Goal: Browse casually

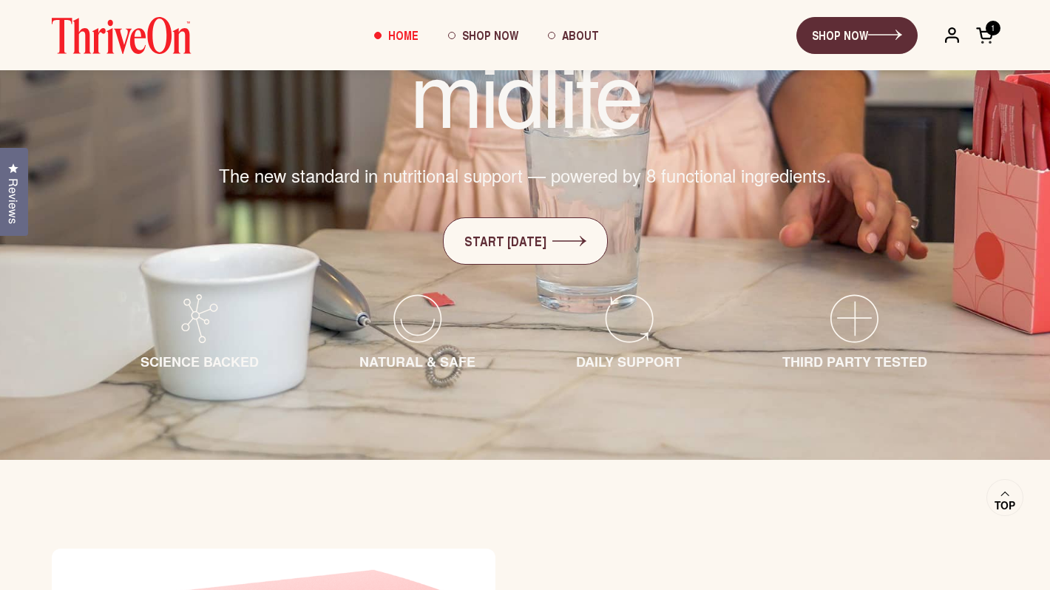
scroll to position [321, 0]
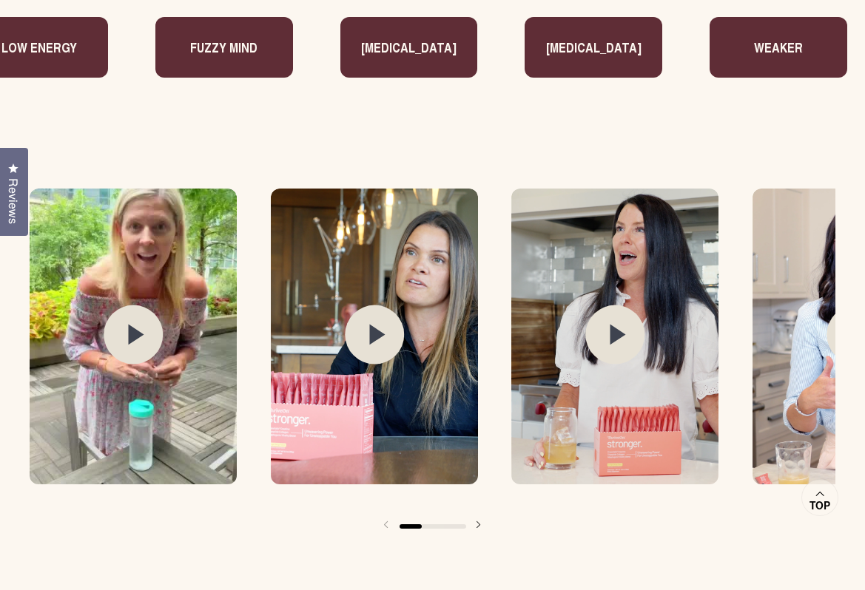
scroll to position [2037, 0]
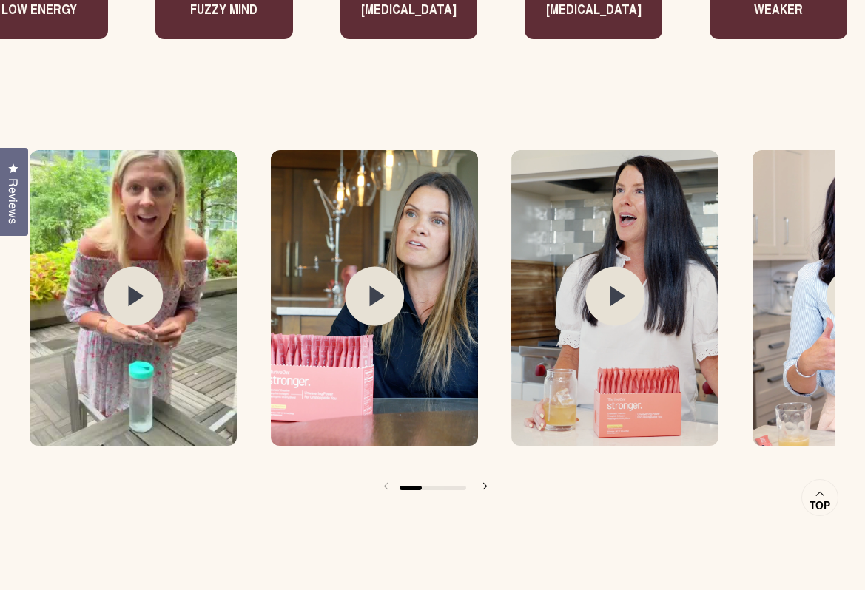
click at [478, 487] on span at bounding box center [481, 486] width 30 height 30
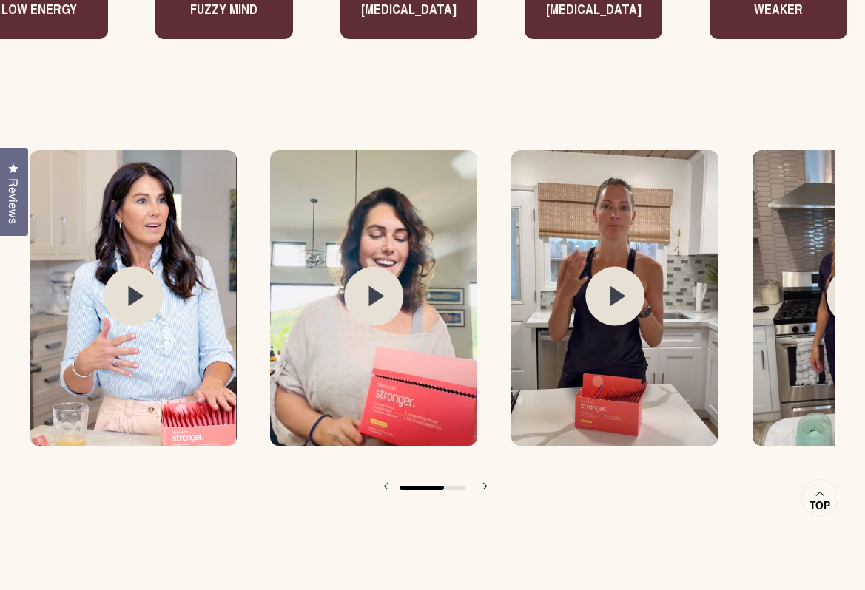
click at [483, 487] on icon at bounding box center [485, 486] width 4 height 8
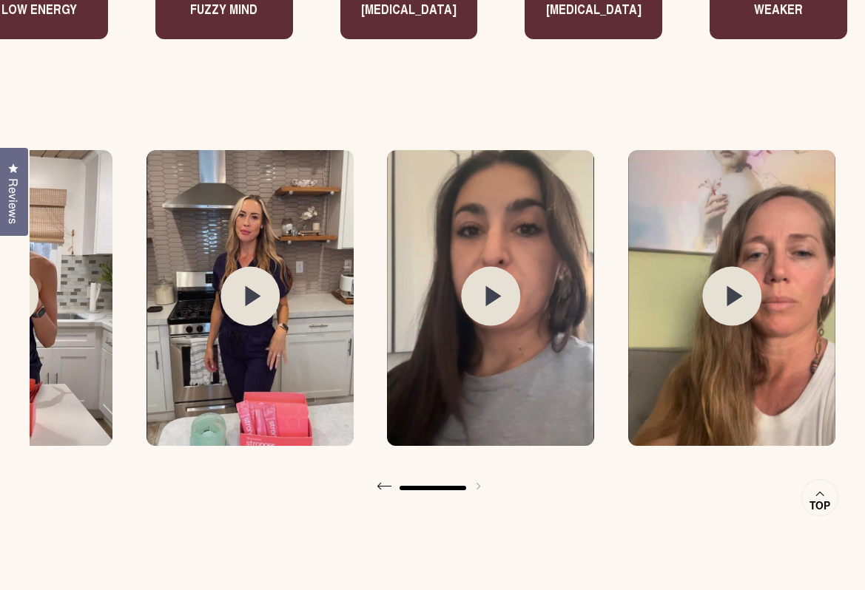
click at [388, 491] on span at bounding box center [385, 486] width 30 height 30
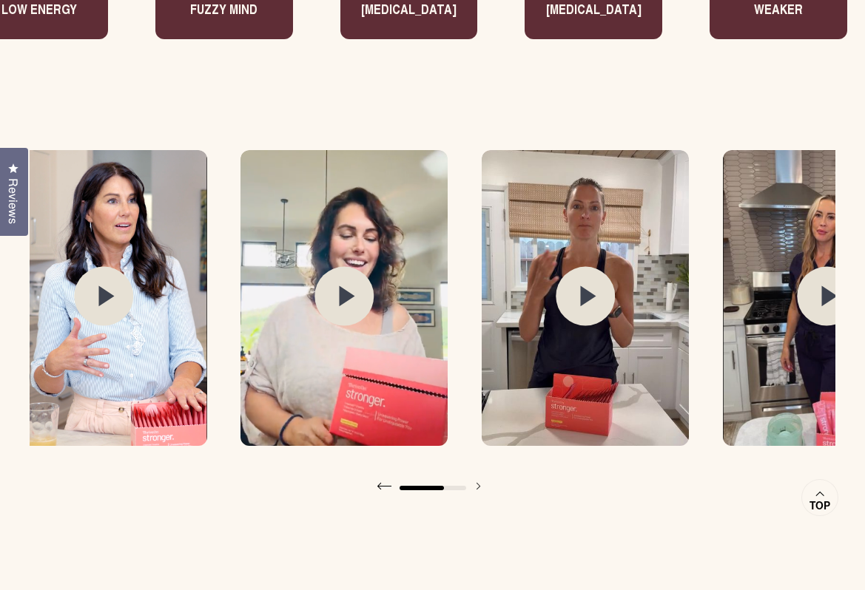
click at [388, 491] on span at bounding box center [385, 486] width 30 height 30
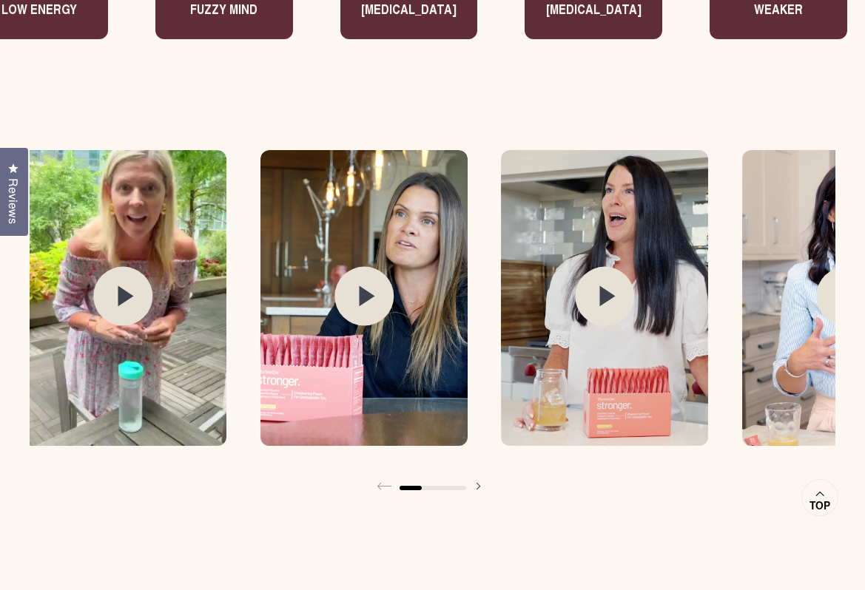
scroll to position [0, 0]
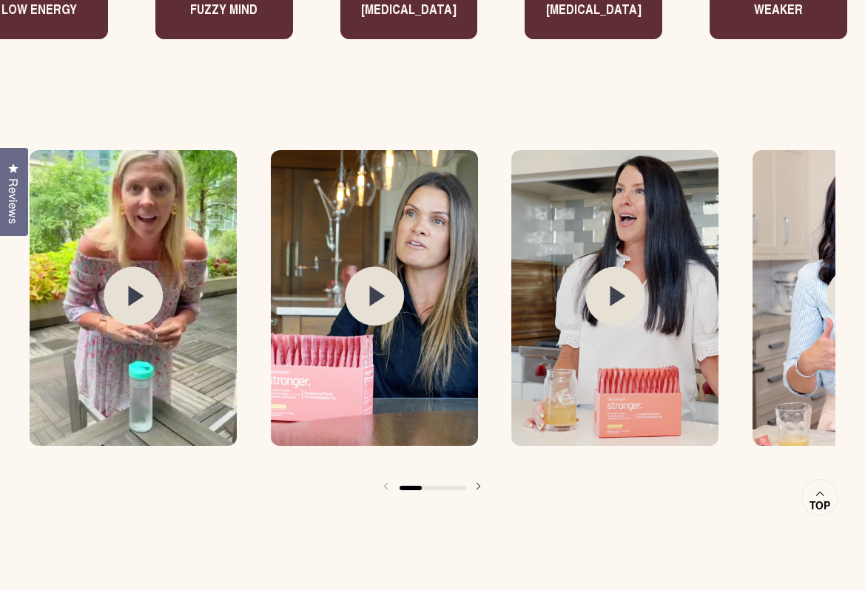
click at [144, 305] on circle at bounding box center [133, 296] width 59 height 59
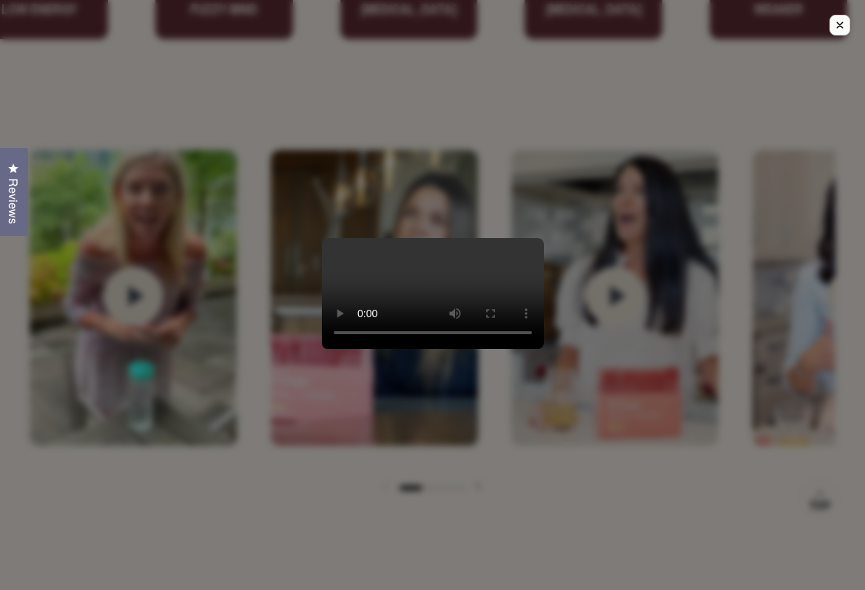
click at [836, 29] on icon "Close modal." at bounding box center [839, 24] width 13 height 13
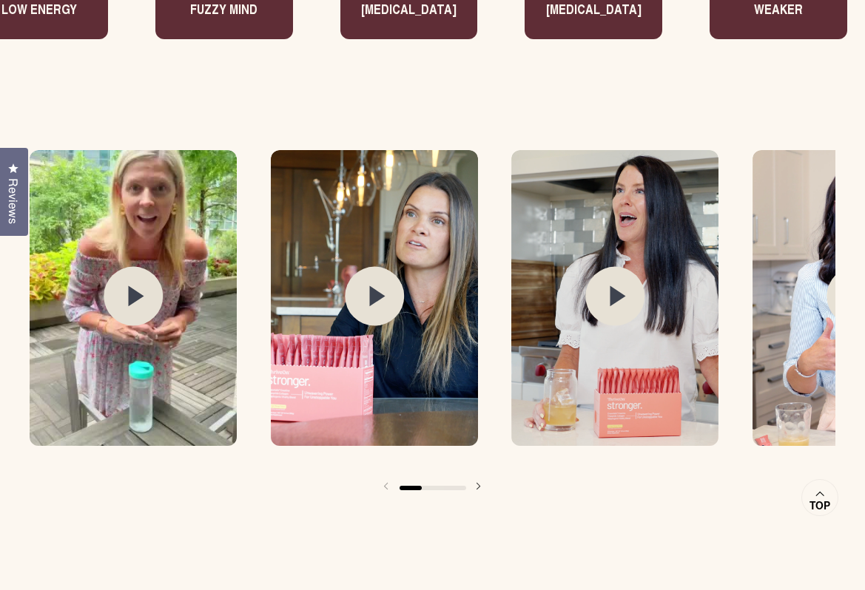
click at [634, 298] on circle at bounding box center [614, 296] width 59 height 59
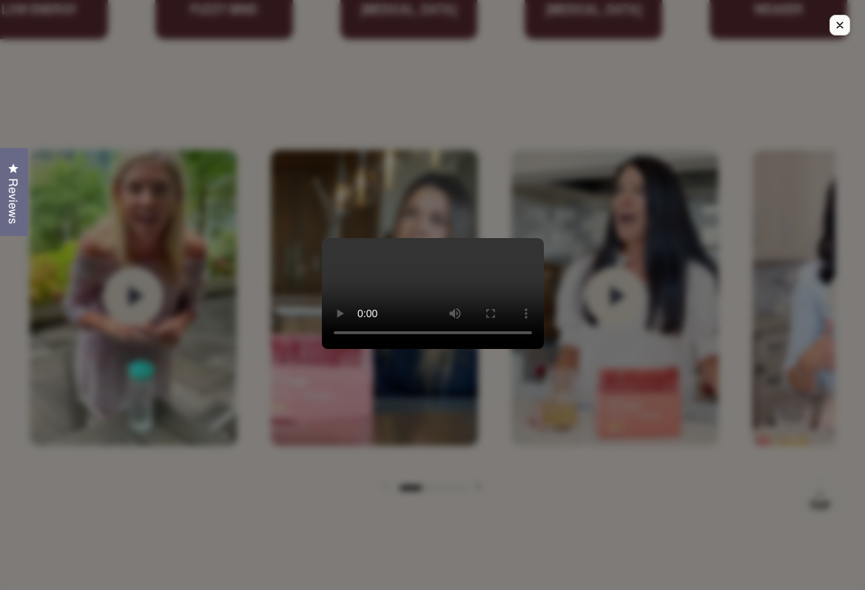
click at [436, 349] on video at bounding box center [433, 293] width 222 height 111
click at [839, 25] on icon "Close modal." at bounding box center [839, 25] width 6 height 6
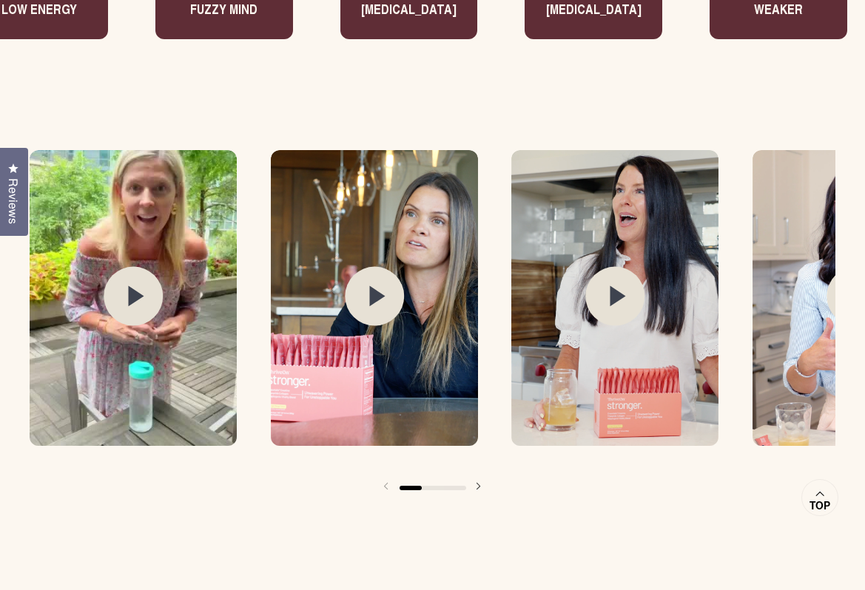
click at [416, 311] on img at bounding box center [374, 298] width 207 height 296
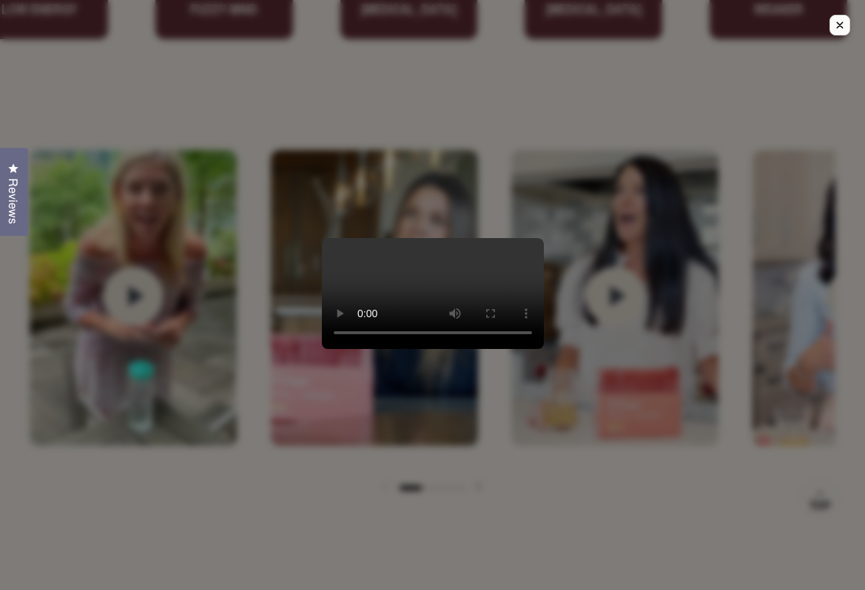
click at [432, 304] on video at bounding box center [433, 293] width 222 height 111
click at [839, 30] on icon "Close modal." at bounding box center [839, 24] width 13 height 13
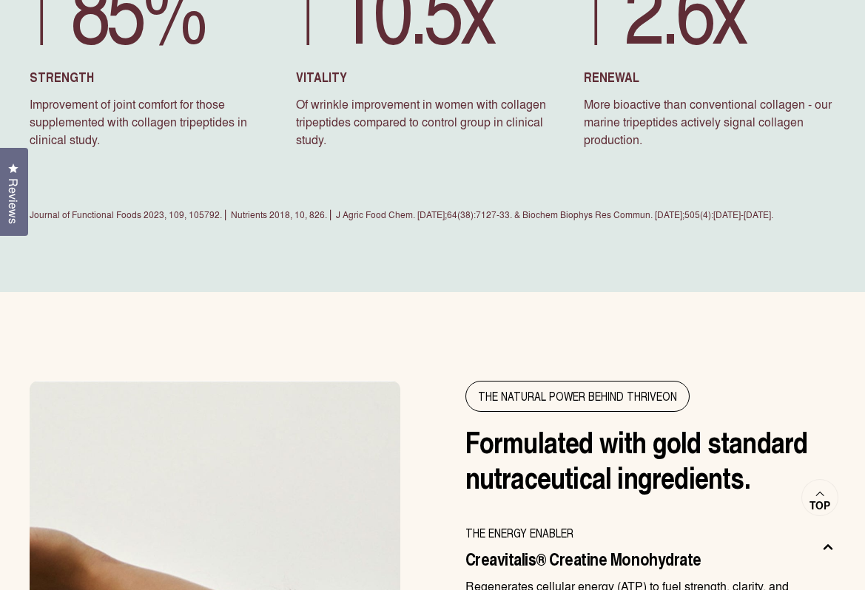
scroll to position [4190, 0]
